Goal: Task Accomplishment & Management: Complete application form

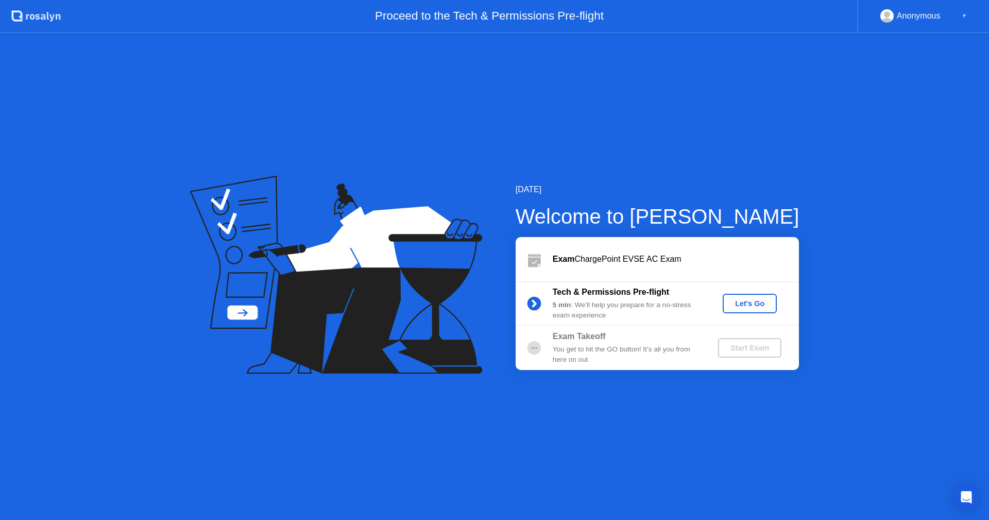
click at [740, 305] on div "Let's Go" at bounding box center [750, 303] width 46 height 8
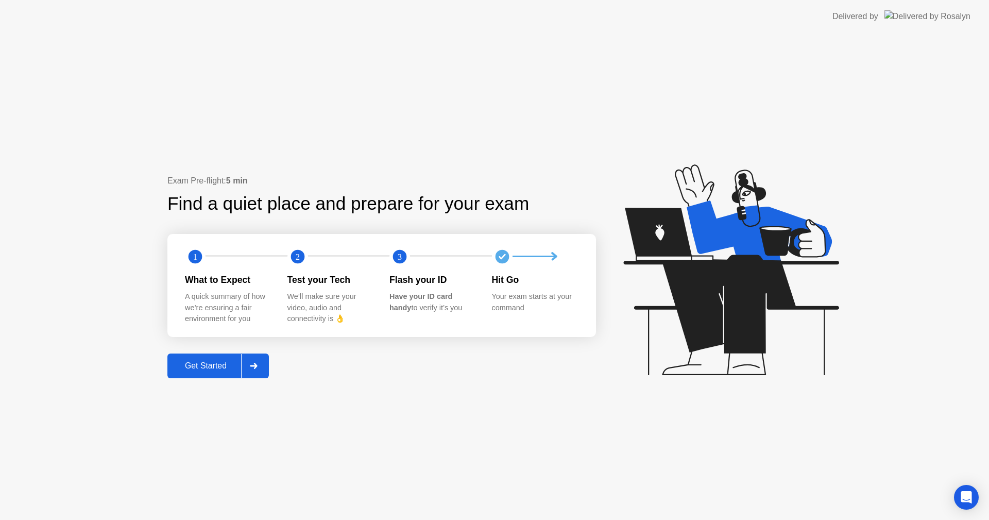
click at [213, 364] on div "Get Started" at bounding box center [205, 365] width 71 height 9
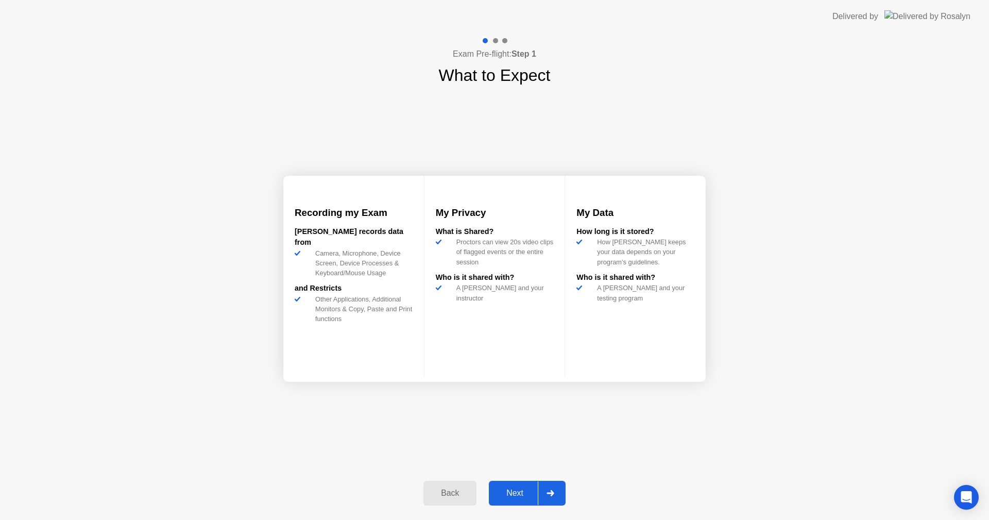
click at [519, 490] on div "Next" at bounding box center [515, 492] width 46 height 9
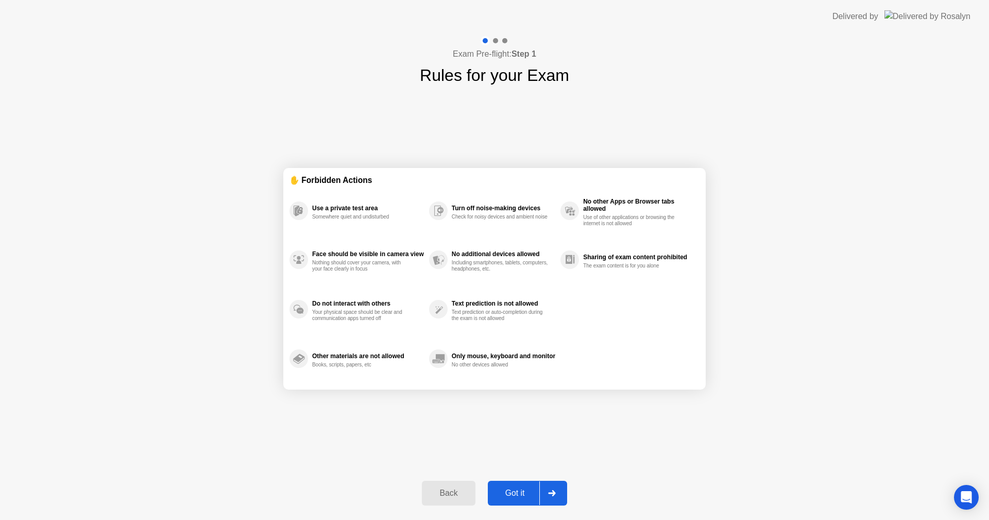
click at [521, 483] on button "Got it" at bounding box center [527, 492] width 79 height 25
select select "**********"
select select "*******"
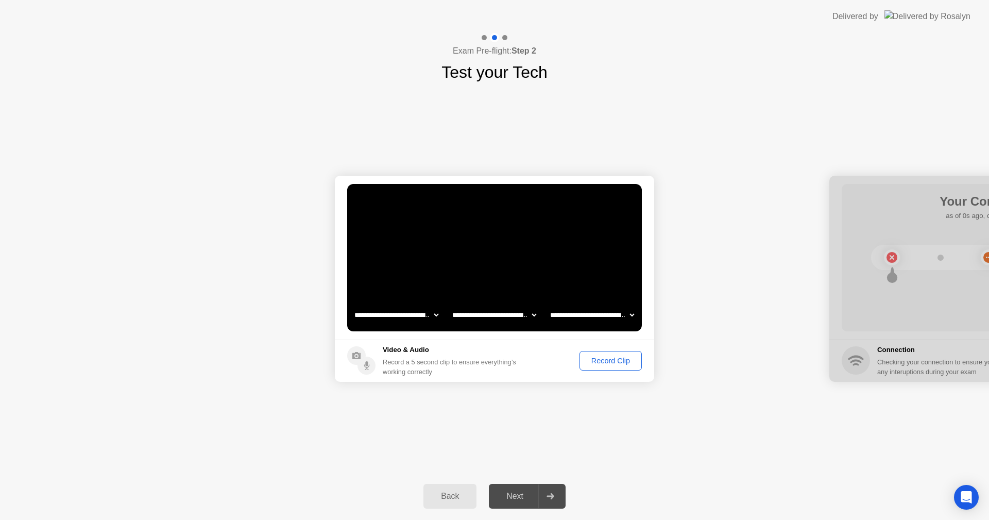
click at [600, 363] on div "Record Clip" at bounding box center [610, 360] width 55 height 8
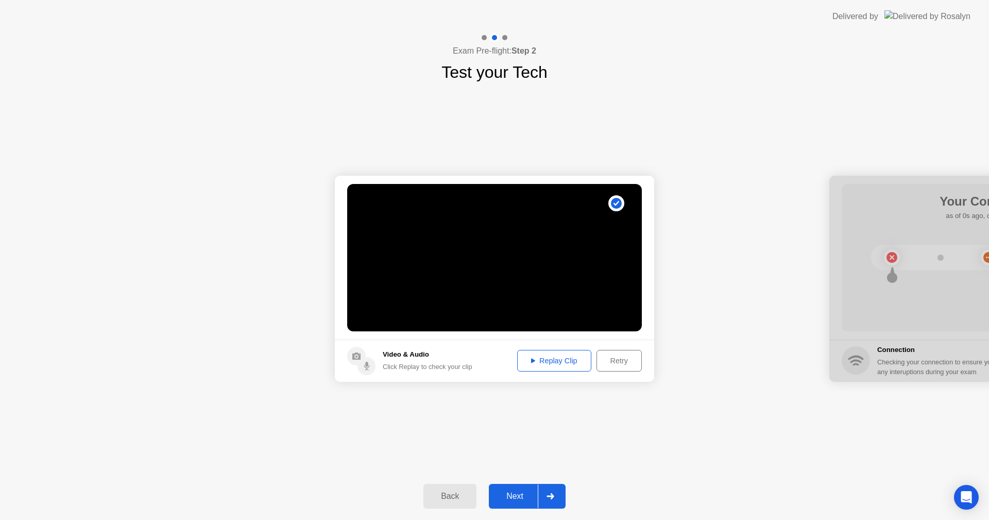
click at [518, 497] on div "Next" at bounding box center [515, 495] width 46 height 9
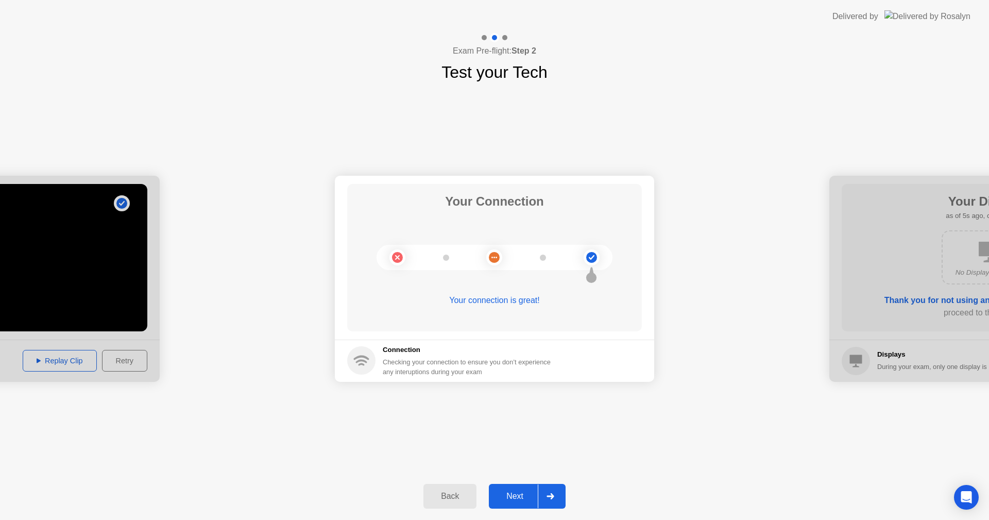
click at [517, 489] on button "Next" at bounding box center [527, 496] width 77 height 25
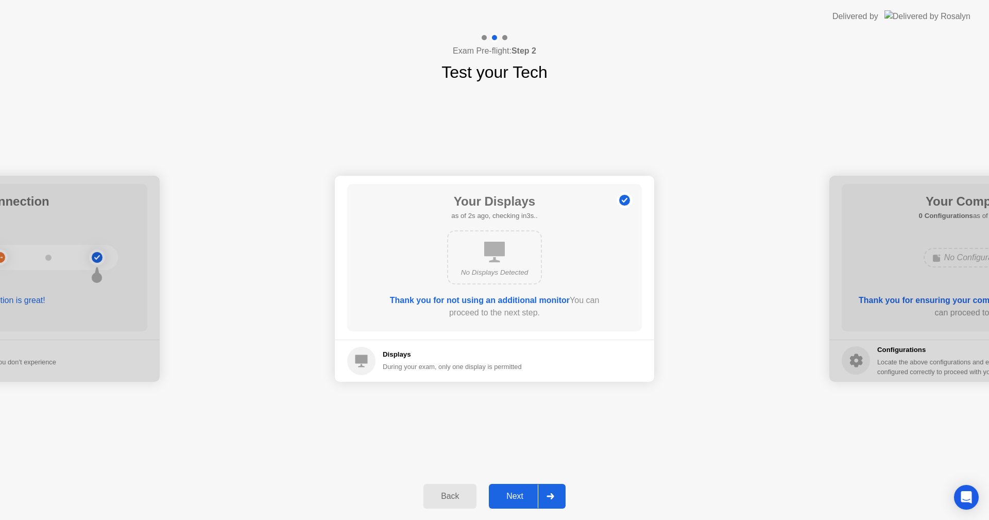
click at [517, 489] on button "Next" at bounding box center [527, 496] width 77 height 25
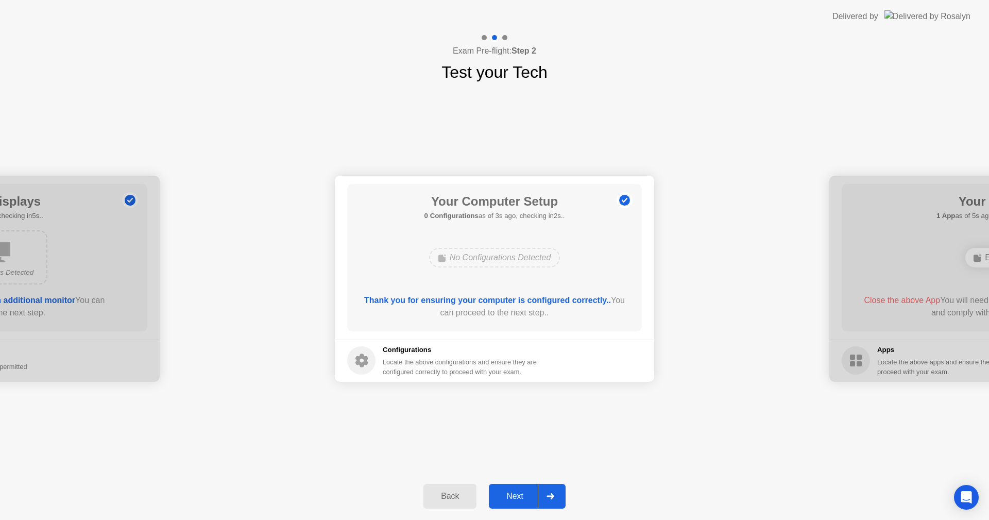
click at [517, 489] on button "Next" at bounding box center [527, 496] width 77 height 25
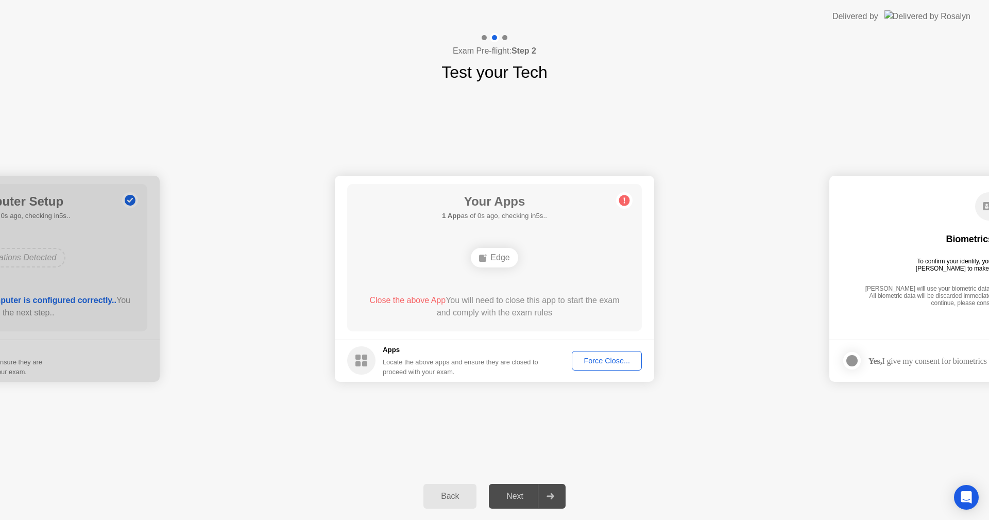
click at [588, 365] on div "Force Close..." at bounding box center [606, 360] width 63 height 8
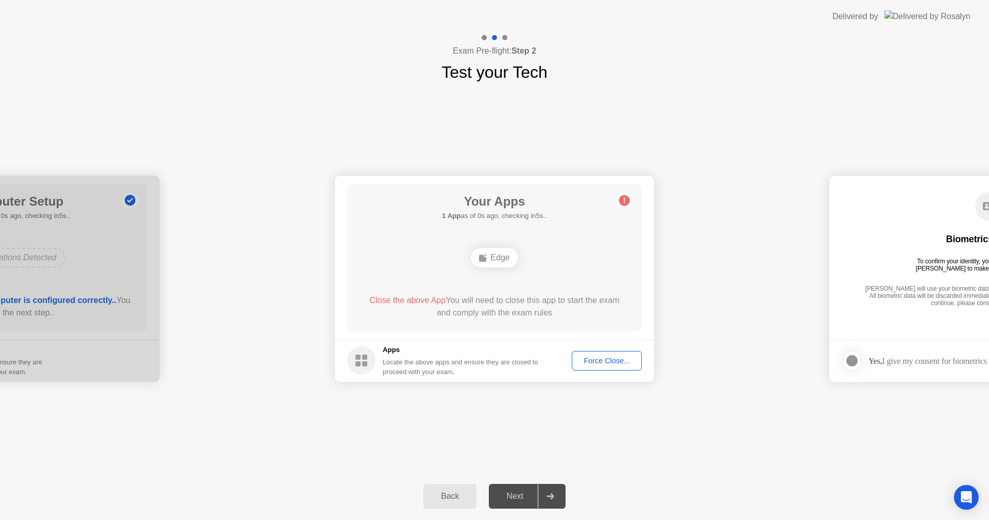
click at [592, 364] on div "Force Close..." at bounding box center [606, 360] width 63 height 8
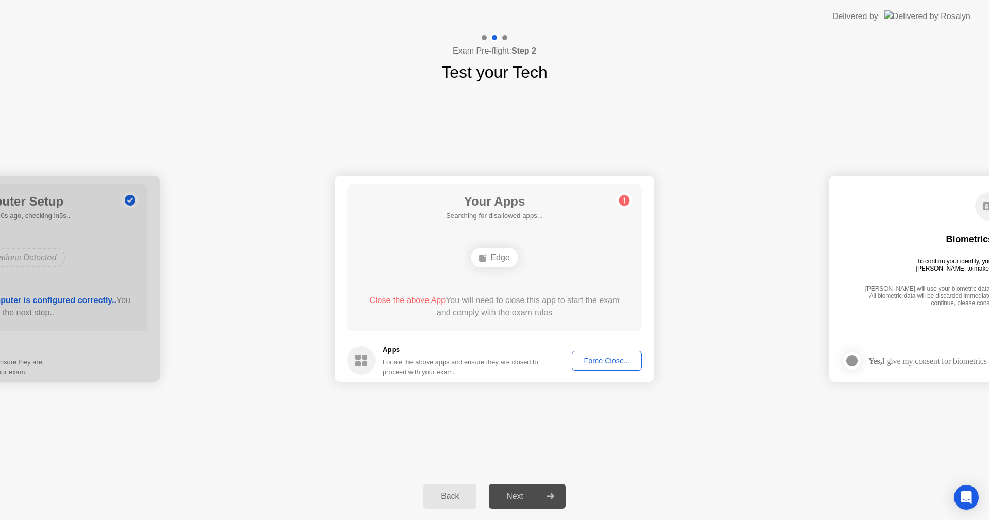
click at [607, 365] on div "Force Close..." at bounding box center [606, 360] width 63 height 8
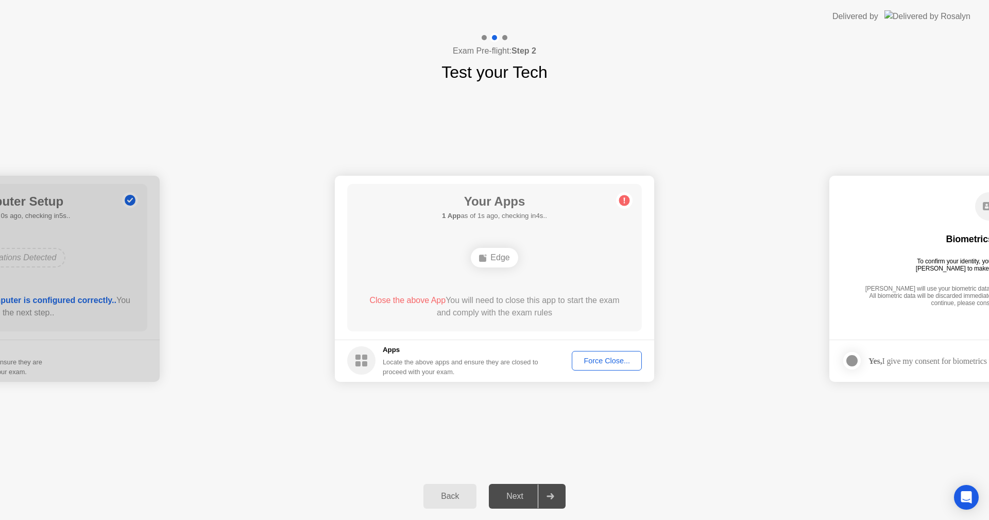
click at [606, 357] on div "Force Close..." at bounding box center [606, 360] width 63 height 8
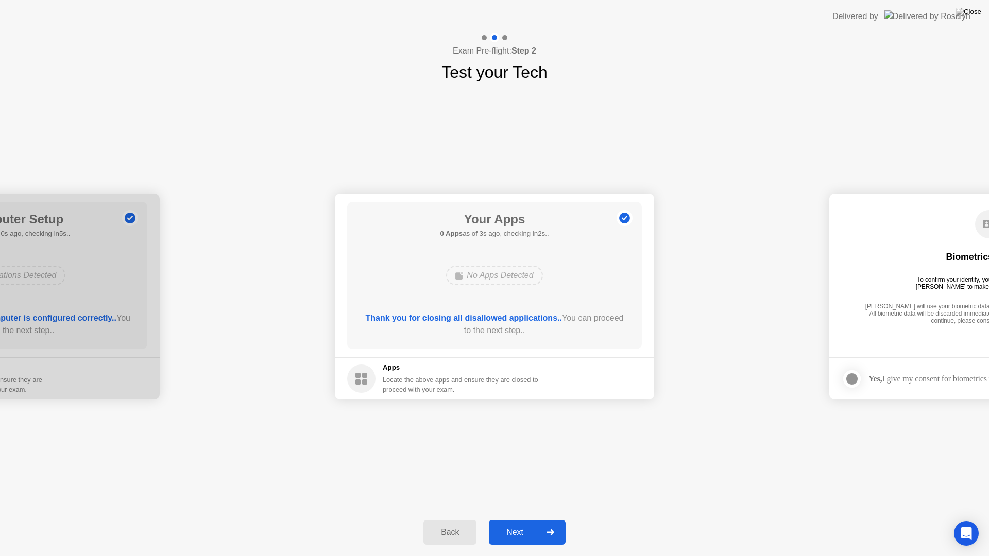
click at [516, 519] on div "Next" at bounding box center [515, 532] width 46 height 9
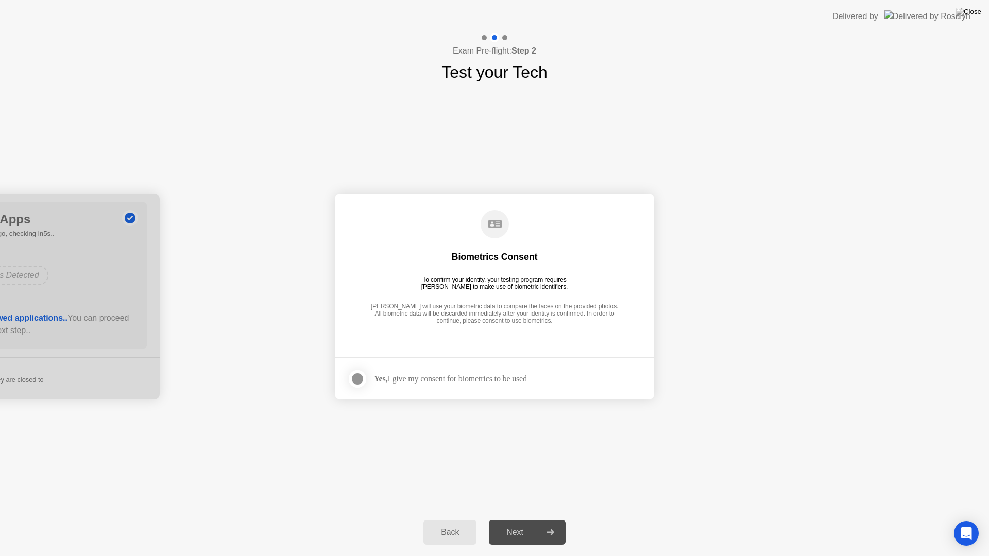
click at [389, 371] on div "Yes, I give my consent for biometrics to be used" at bounding box center [437, 379] width 180 height 21
click at [382, 383] on strong "Yes," at bounding box center [380, 378] width 13 height 9
click at [364, 380] on div at bounding box center [357, 379] width 12 height 12
click at [515, 519] on div "Next" at bounding box center [515, 532] width 46 height 9
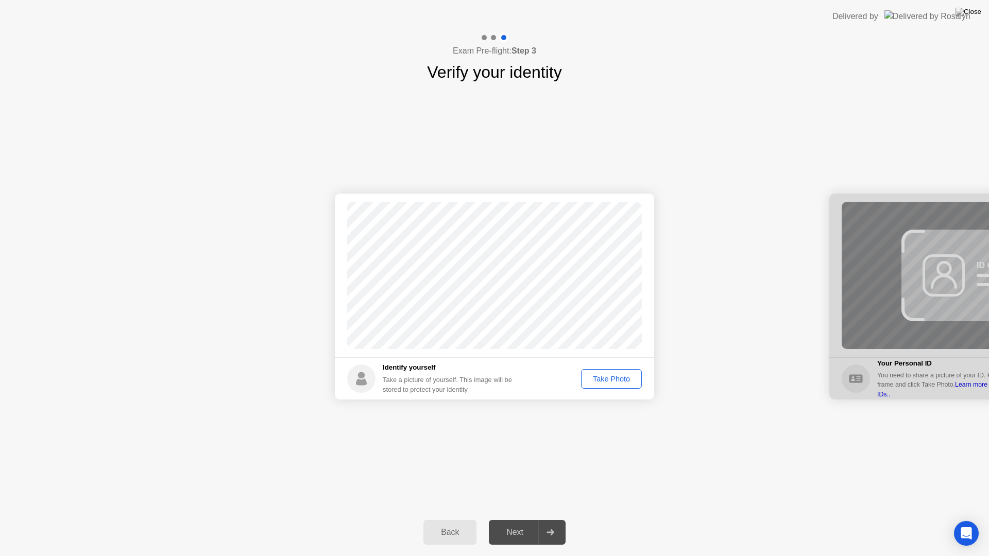
click at [601, 375] on div "Take Photo" at bounding box center [611, 379] width 54 height 8
click at [512, 519] on div "Next" at bounding box center [515, 532] width 46 height 9
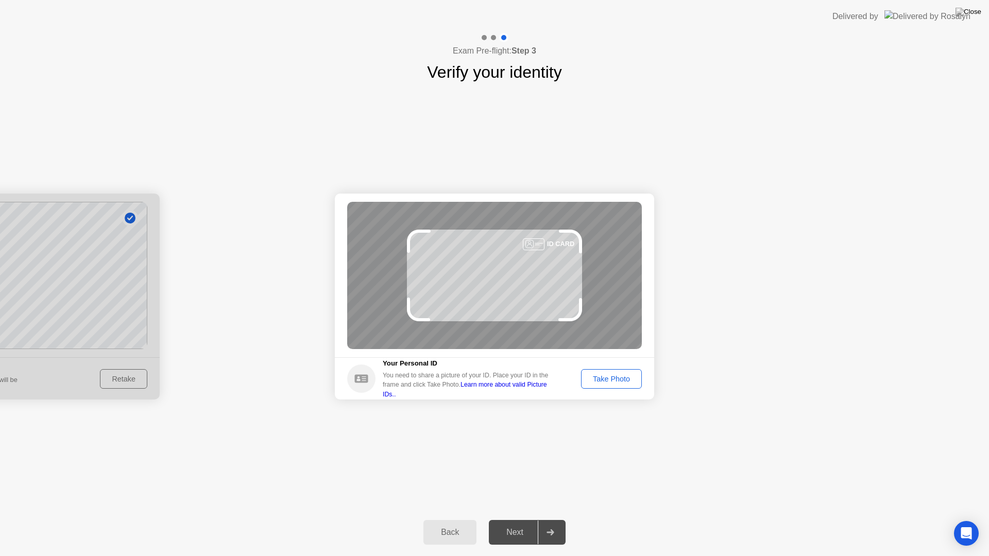
click at [597, 372] on button "Take Photo" at bounding box center [611, 379] width 61 height 20
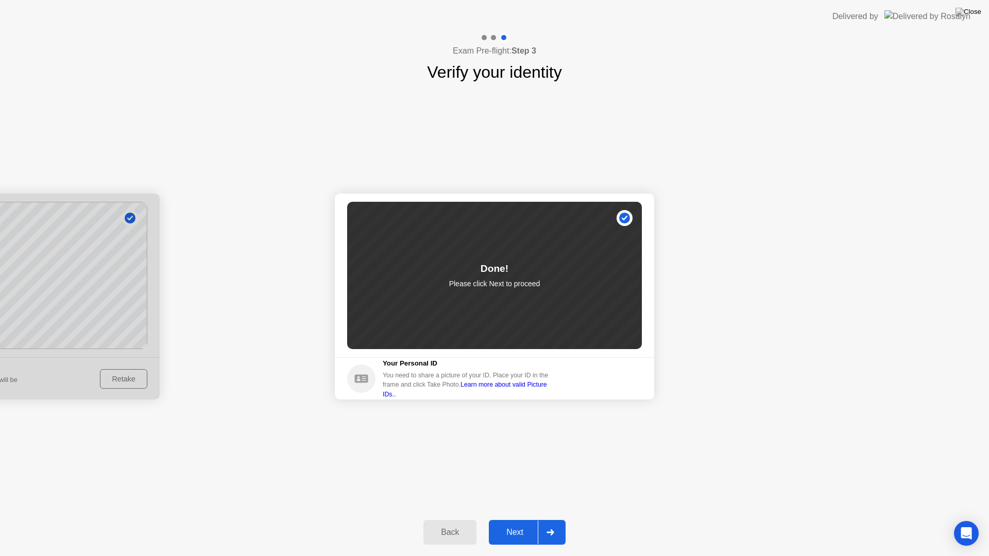
click at [508, 519] on div "Next" at bounding box center [515, 532] width 46 height 9
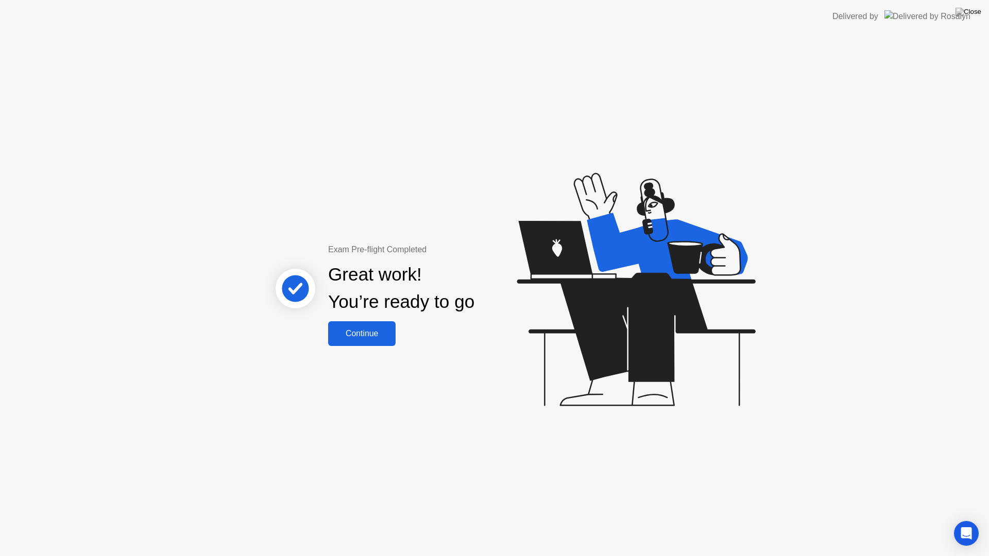
click at [361, 329] on div "Continue" at bounding box center [361, 333] width 61 height 9
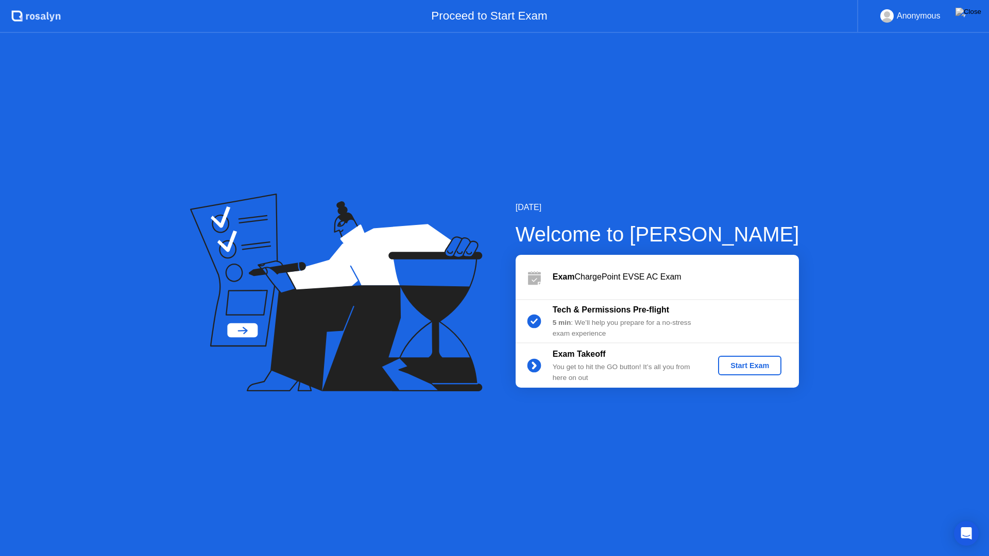
click at [740, 365] on div "Start Exam" at bounding box center [749, 365] width 55 height 8
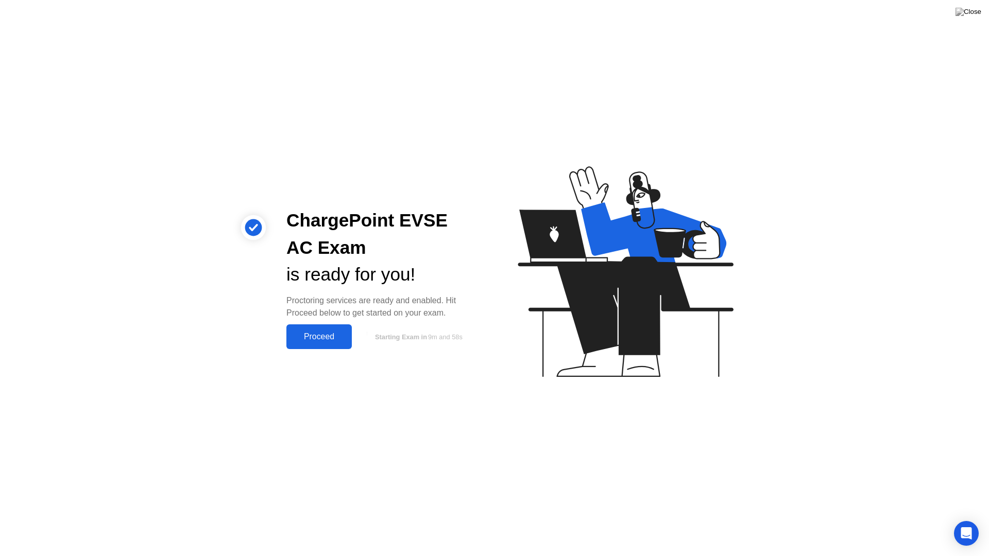
click at [311, 334] on div "Proceed" at bounding box center [318, 336] width 59 height 9
